Goal: Task Accomplishment & Management: Use online tool/utility

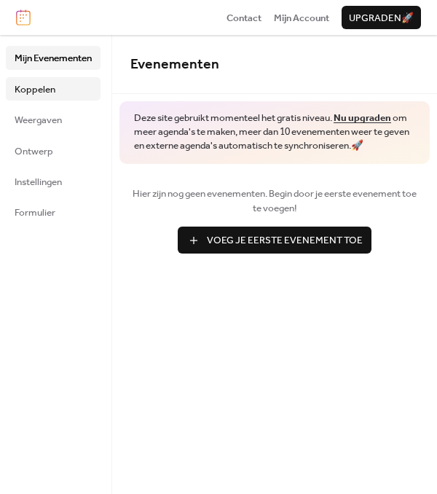
click at [50, 85] on span "Koppelen" at bounding box center [35, 89] width 41 height 15
